Goal: Task Accomplishment & Management: Use online tool/utility

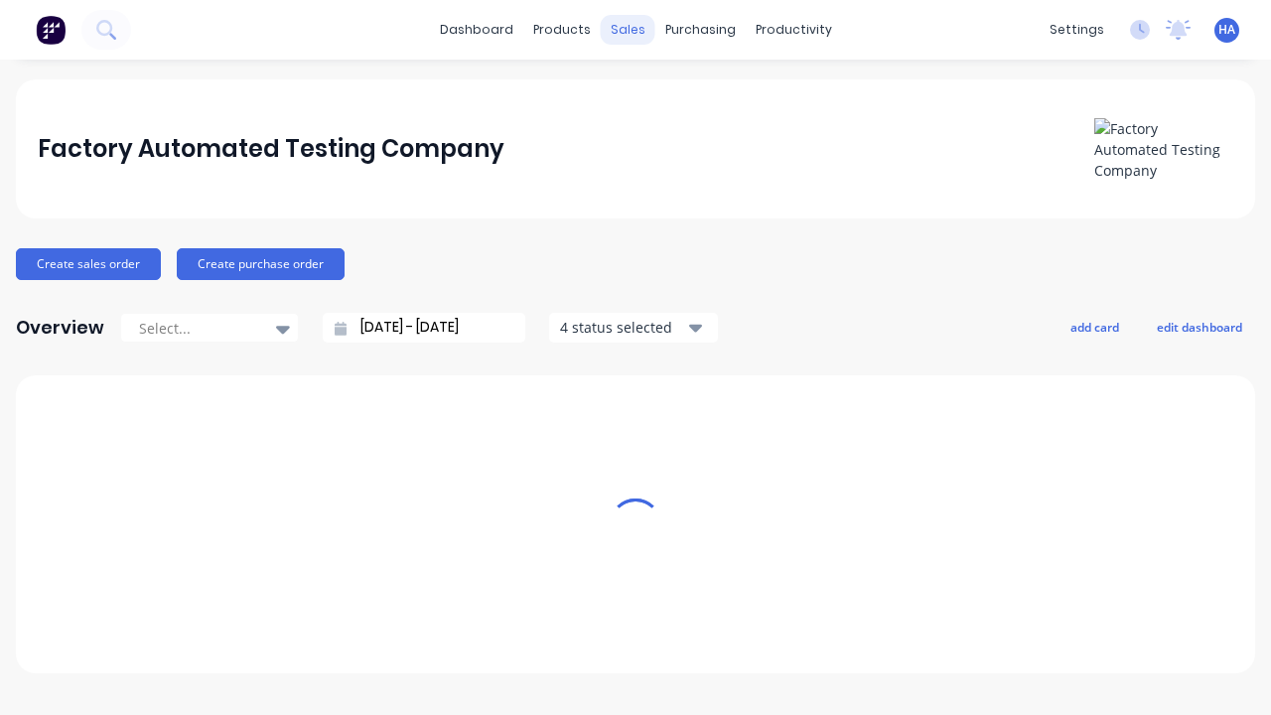
click at [628, 30] on div "sales" at bounding box center [628, 30] width 55 height 30
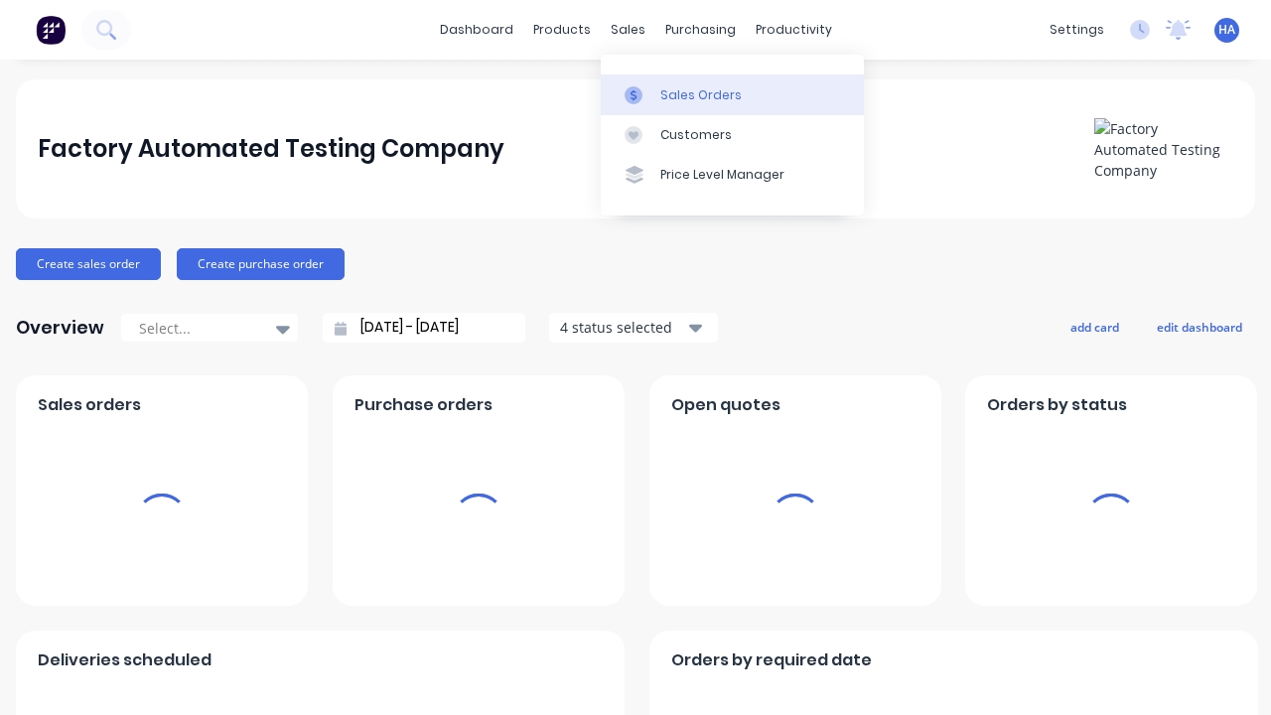
click at [732, 94] on div "Sales Orders" at bounding box center [701, 95] width 81 height 18
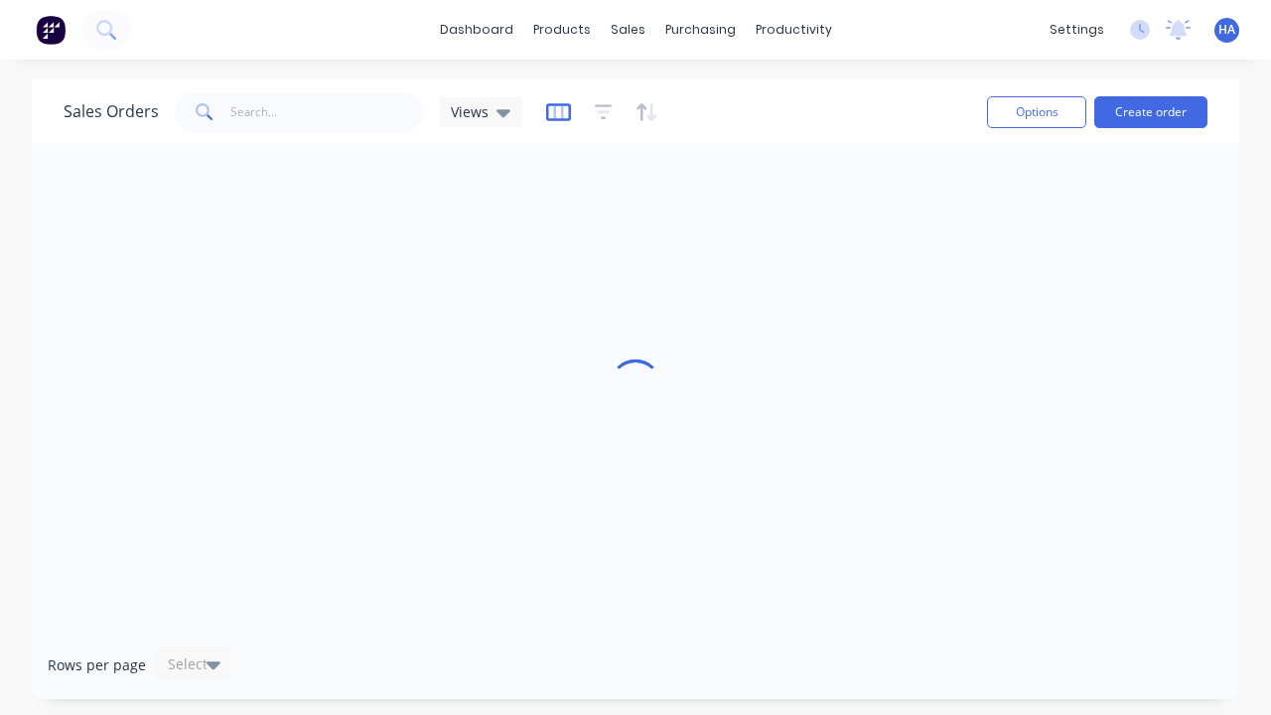
click at [555, 111] on icon "button" at bounding box center [558, 112] width 25 height 20
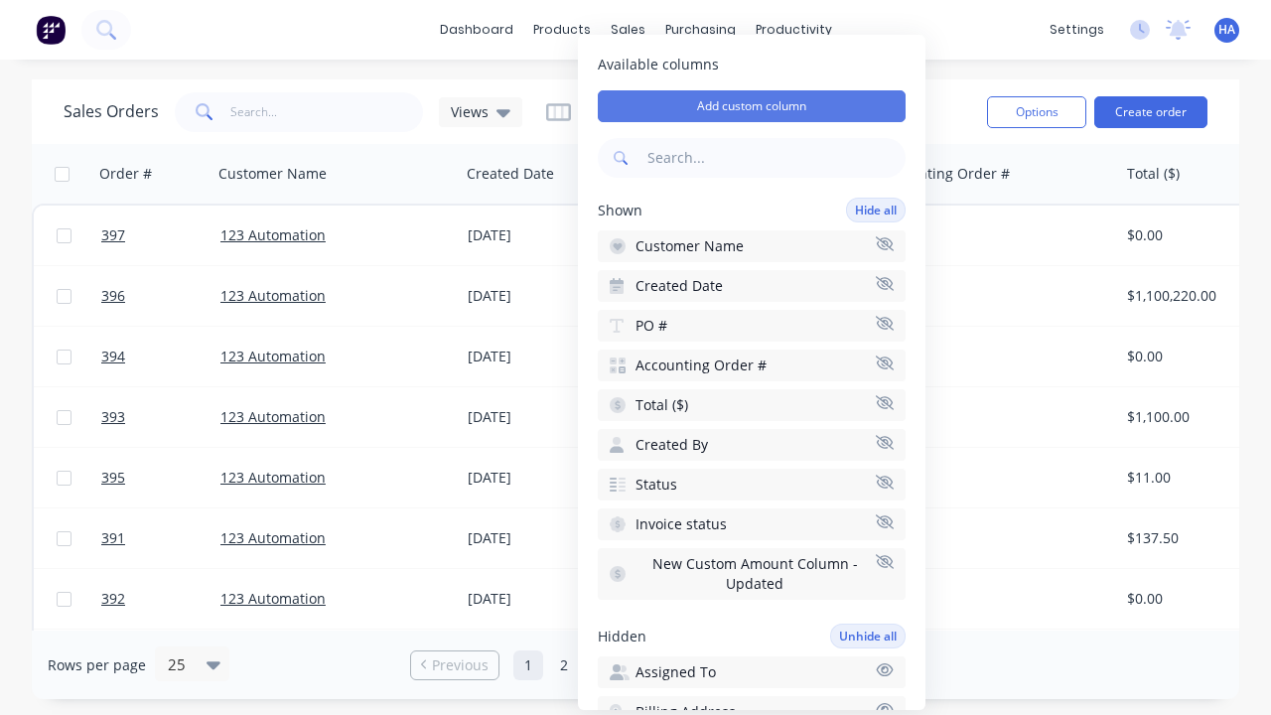
click at [752, 106] on button "Add custom column" at bounding box center [752, 106] width 308 height 32
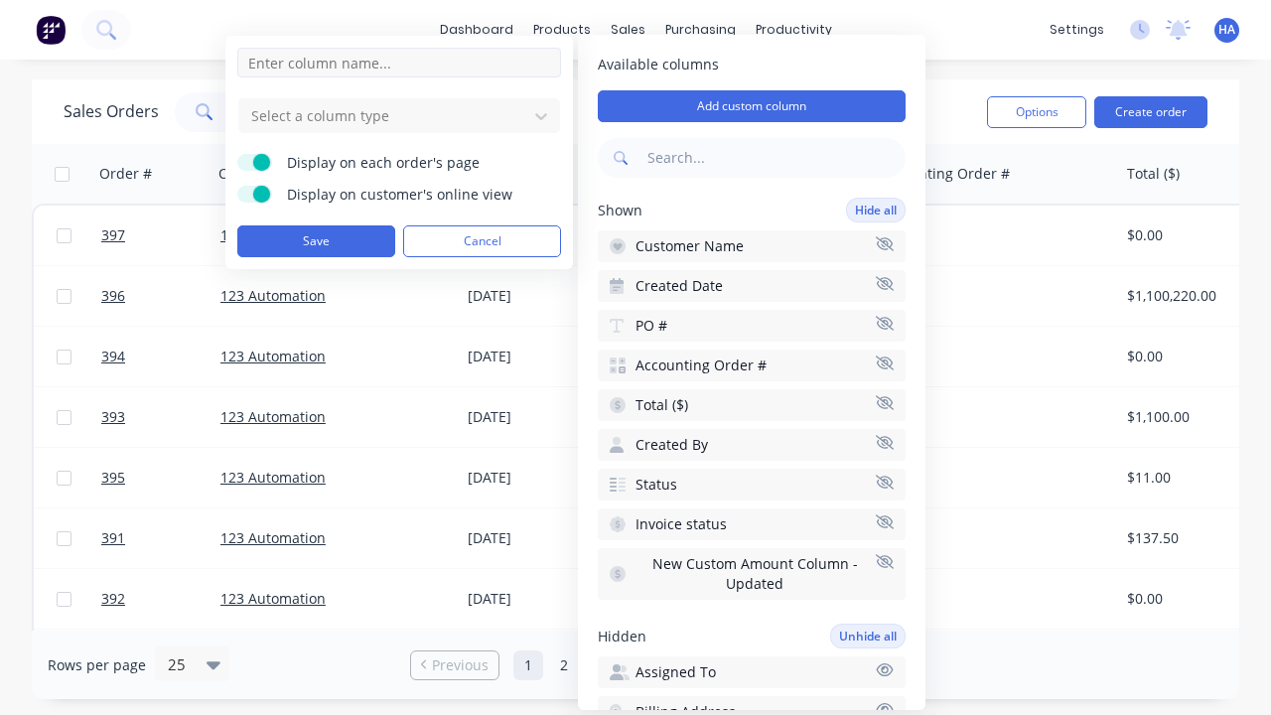
click at [399, 63] on input at bounding box center [399, 63] width 324 height 30
type input "New Custom DT Picker Column"
click at [383, 115] on div at bounding box center [383, 115] width 268 height 25
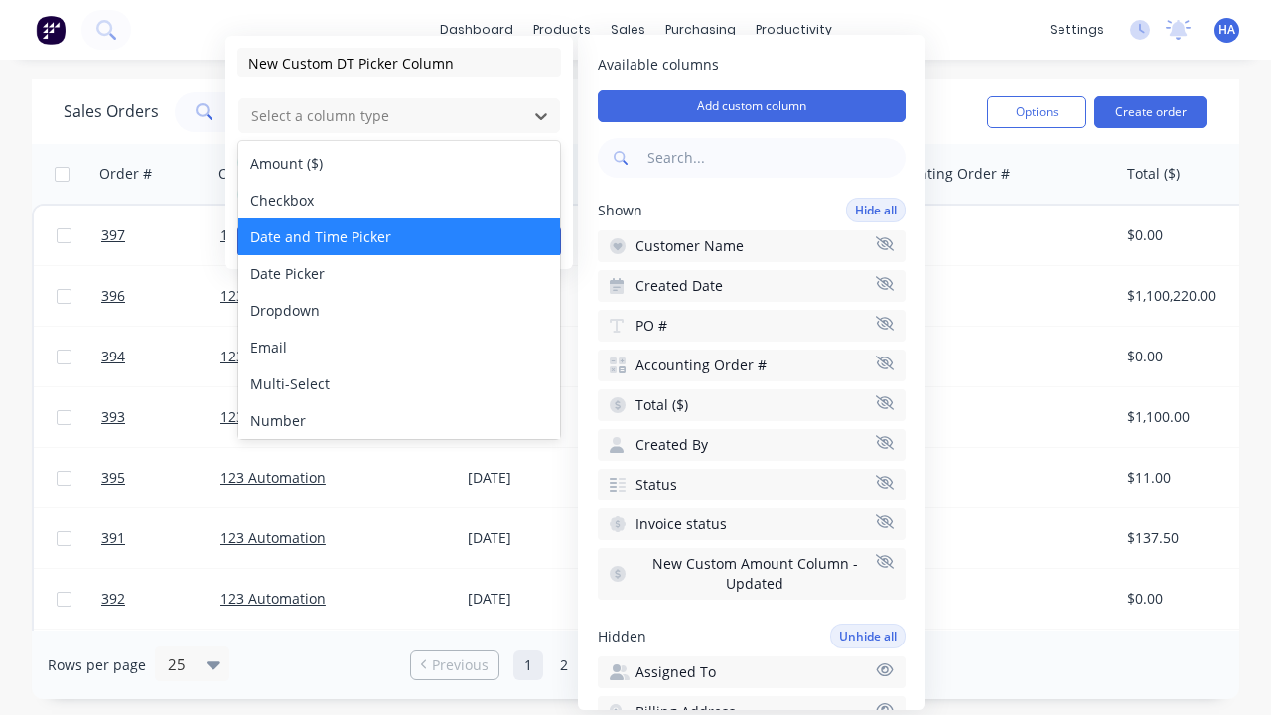
click at [399, 236] on div "Date and Time Picker" at bounding box center [399, 237] width 322 height 37
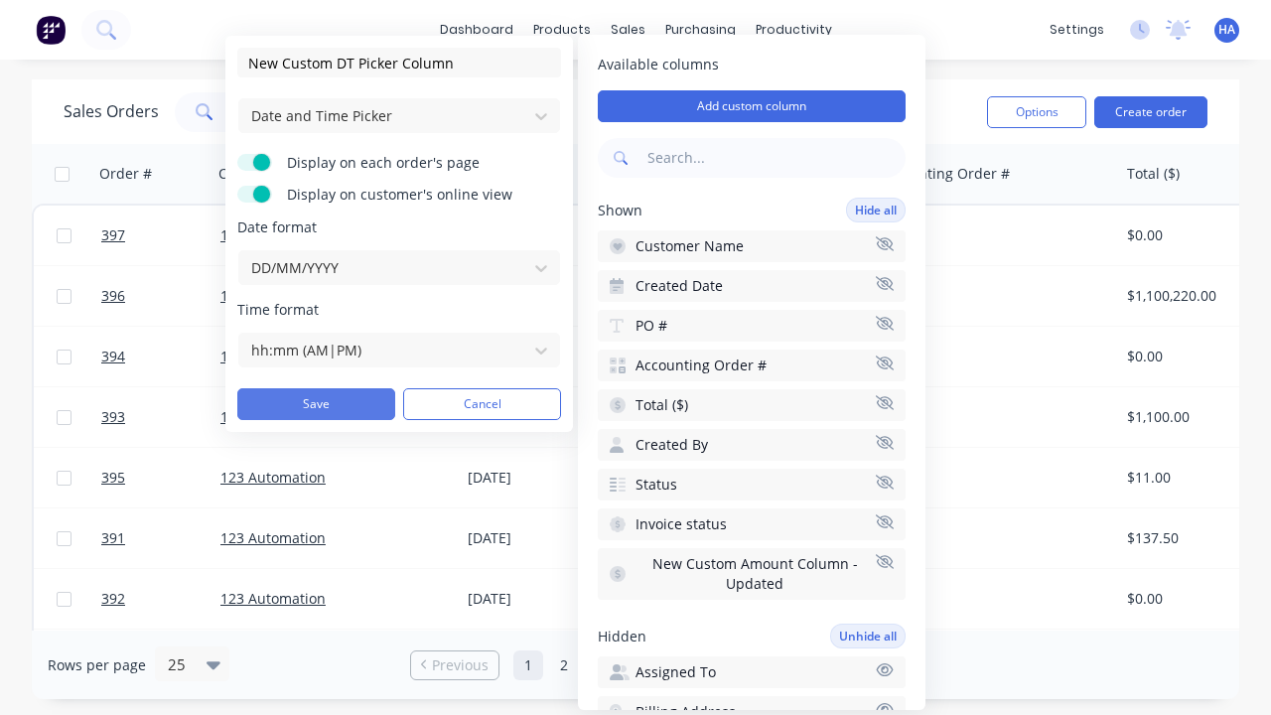
click at [316, 404] on button "Save" at bounding box center [316, 404] width 158 height 32
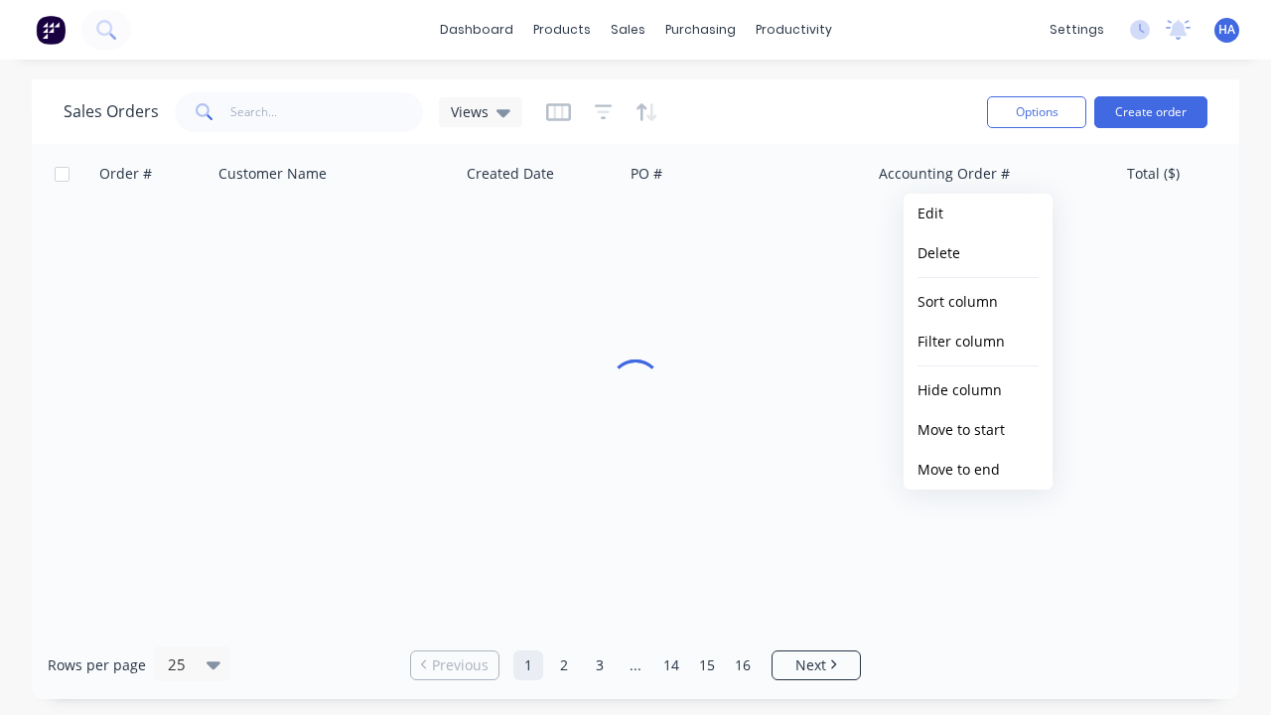
scroll to position [0, 1376]
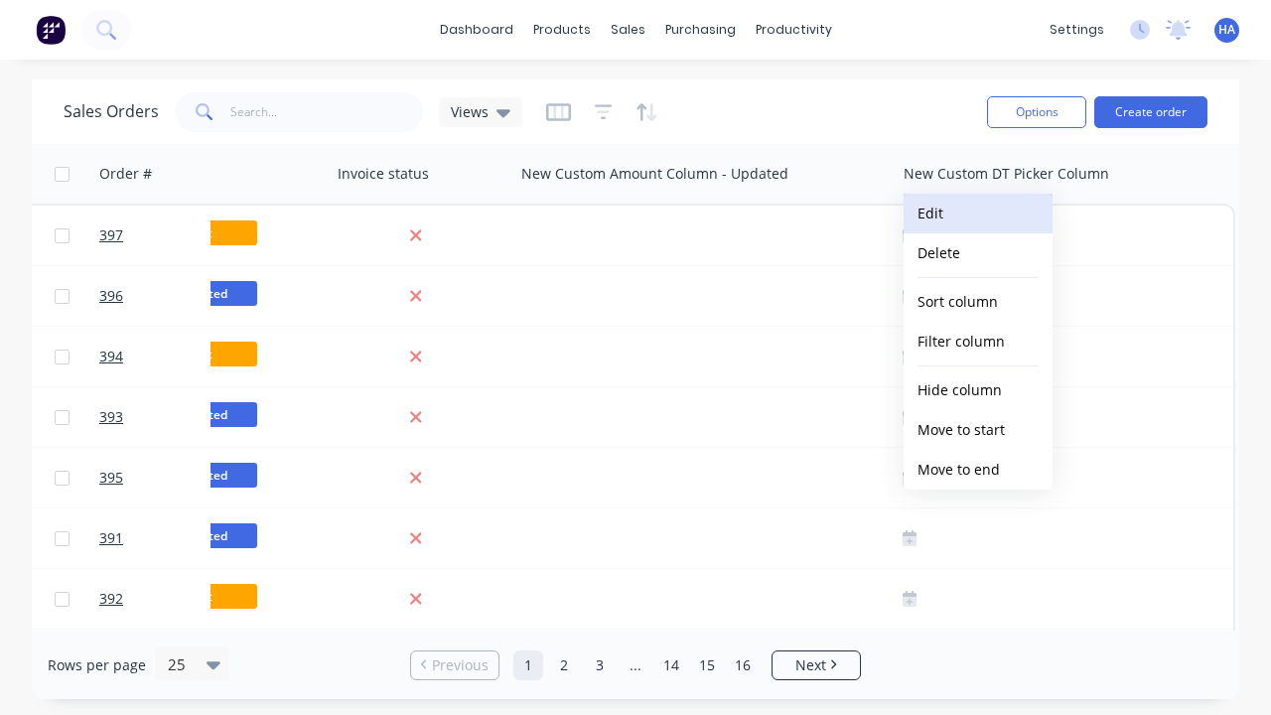
click at [978, 214] on button "Edit" at bounding box center [978, 214] width 149 height 40
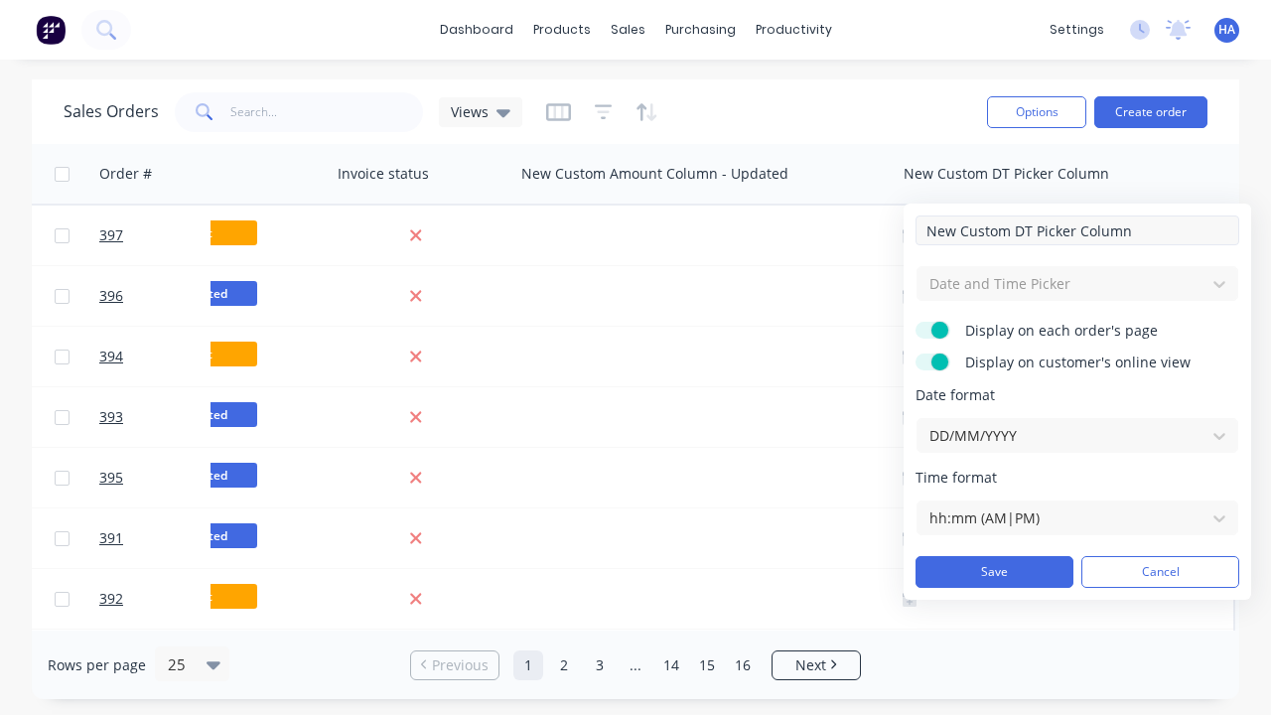
click at [1078, 230] on input "New Custom DT Picker Column" at bounding box center [1078, 231] width 324 height 30
type input "New Custom DT Picker Column - Updated"
click at [994, 572] on button "Save" at bounding box center [995, 572] width 158 height 32
